Goal: Task Accomplishment & Management: Manage account settings

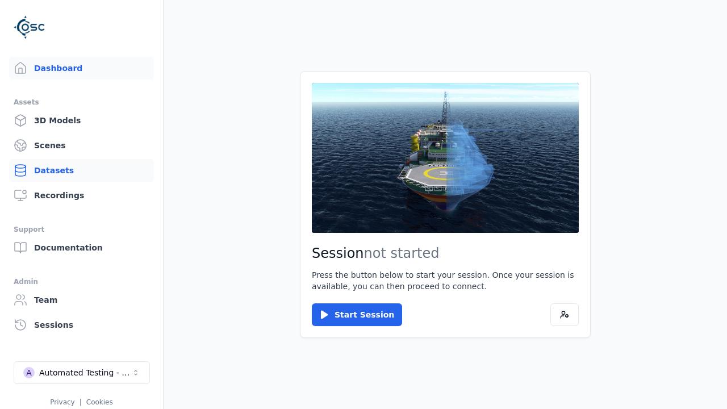
click at [81, 170] on link "Datasets" at bounding box center [81, 170] width 145 height 23
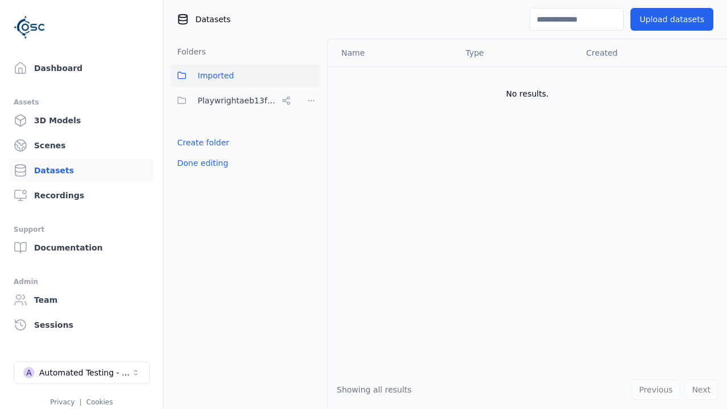
click at [200, 143] on link "Create folder" at bounding box center [203, 142] width 52 height 11
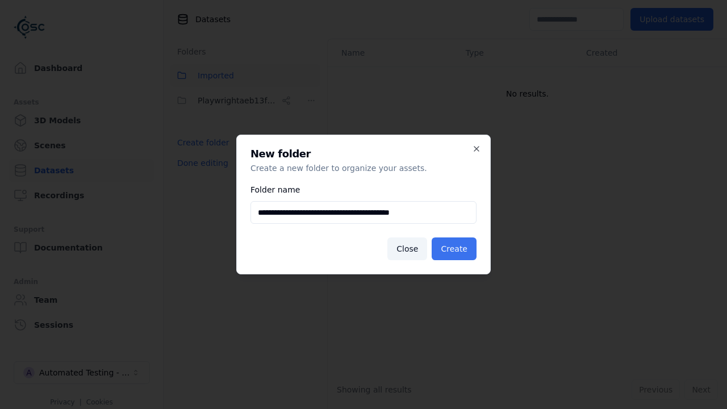
type input "**********"
click at [456, 249] on button "Create" at bounding box center [454, 248] width 45 height 23
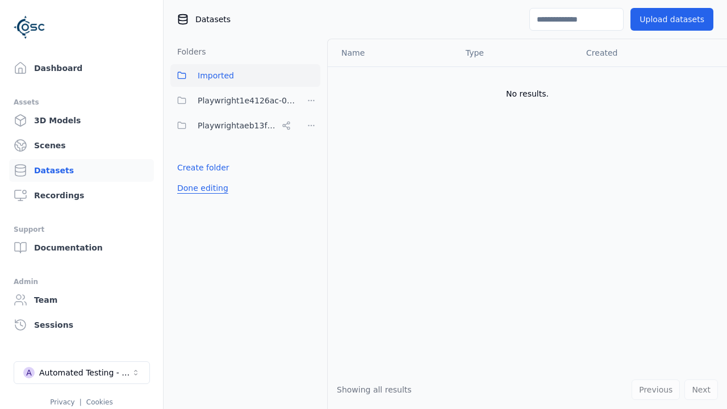
click at [200, 188] on button "Done editing" at bounding box center [202, 188] width 65 height 20
click at [190, 178] on button "Done editing" at bounding box center [202, 188] width 65 height 20
click at [311, 101] on html "Support Dashboard Assets 3D Models Scenes Datasets Recordings Support Documenta…" at bounding box center [363, 204] width 727 height 409
click at [311, 141] on div "Rename" at bounding box center [315, 142] width 76 height 18
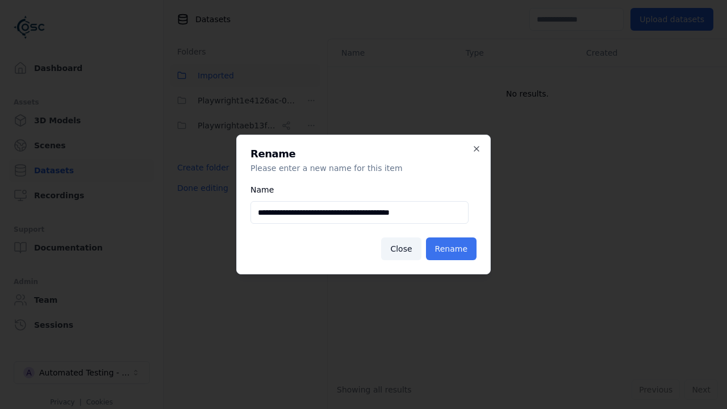
click at [359, 212] on input "**********" at bounding box center [359, 212] width 218 height 23
type input "**********"
click at [453, 249] on button "Rename" at bounding box center [451, 248] width 51 height 23
click at [200, 188] on button "Done editing" at bounding box center [202, 188] width 65 height 20
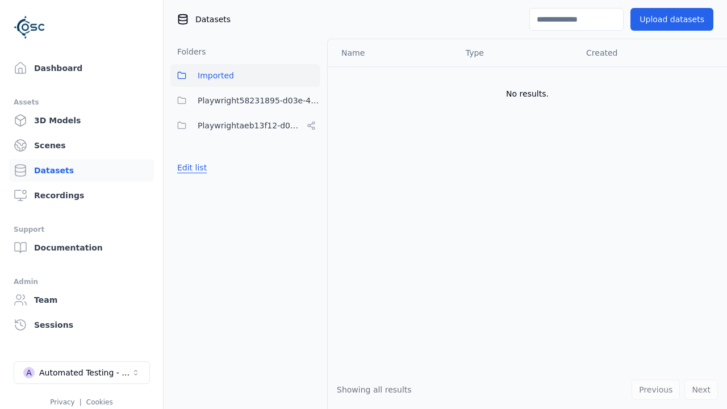
click at [190, 168] on button "Edit list" at bounding box center [191, 167] width 43 height 20
click at [311, 101] on html "Support Dashboard Assets 3D Models Scenes Datasets Recordings Support Documenta…" at bounding box center [363, 204] width 727 height 409
click at [311, 160] on div "Delete" at bounding box center [315, 160] width 76 height 18
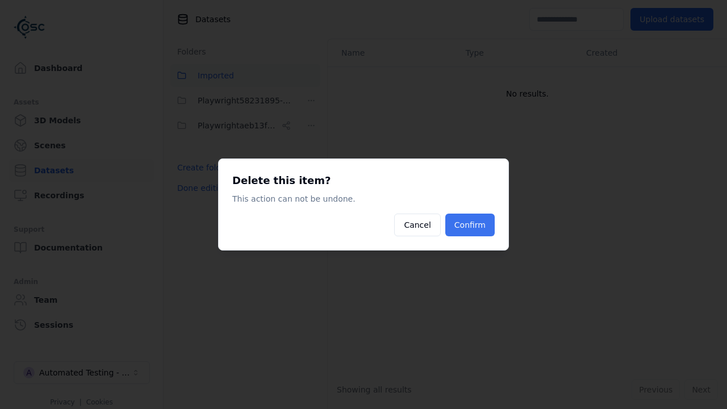
click at [471, 225] on button "Confirm" at bounding box center [469, 225] width 49 height 23
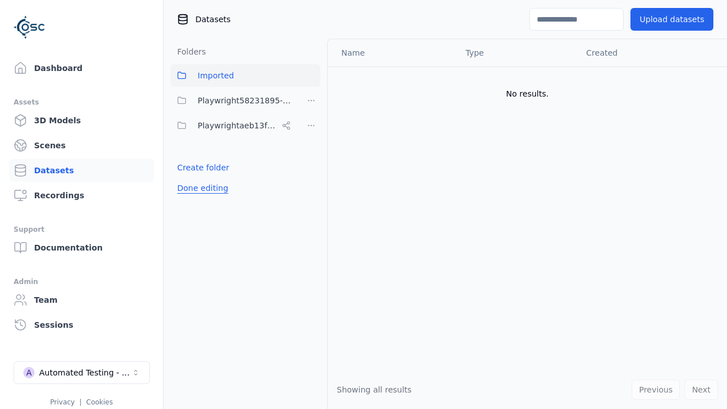
click at [200, 178] on button "Done editing" at bounding box center [202, 188] width 65 height 20
